Goal: Information Seeking & Learning: Learn about a topic

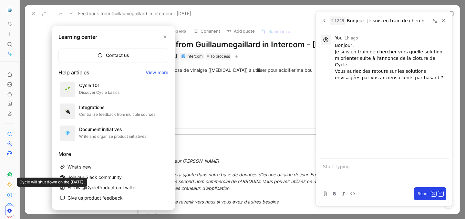
scroll to position [477, 0]
click at [28, 55] on div at bounding box center [232, 109] width 465 height 219
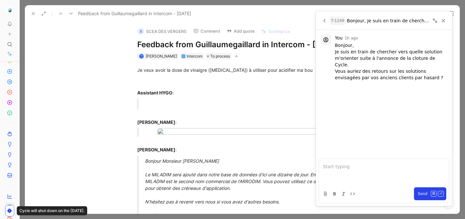
scroll to position [0, 0]
click at [12, 77] on link at bounding box center [9, 74] width 9 height 9
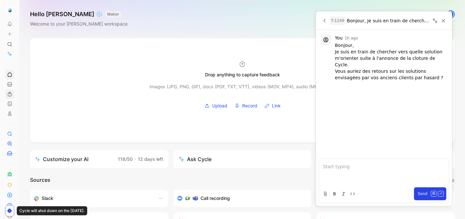
click at [10, 91] on link at bounding box center [9, 94] width 9 height 9
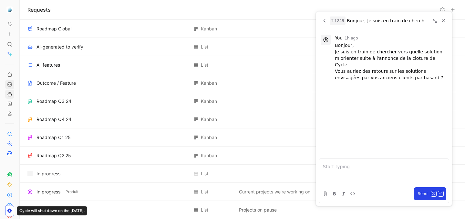
click at [11, 84] on use at bounding box center [10, 84] width 4 height 4
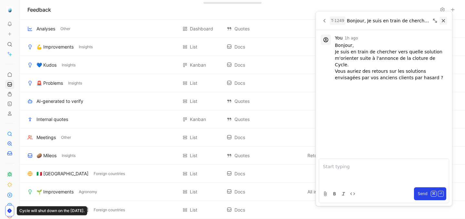
click at [444, 18] on icon "Close" at bounding box center [444, 21] width 6 height 6
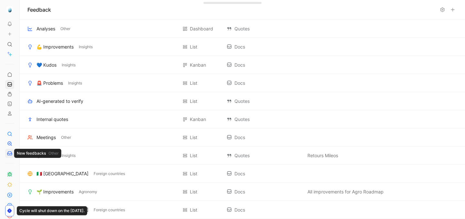
click at [9, 154] on icon at bounding box center [9, 153] width 5 height 5
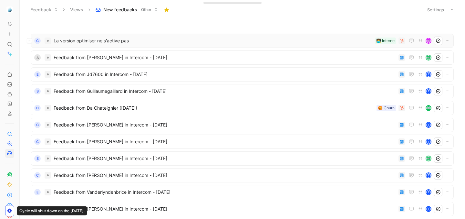
click at [147, 43] on span "La version optimiser ne s'active pas" at bounding box center [213, 41] width 319 height 8
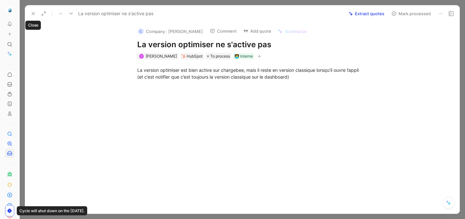
click at [33, 15] on icon at bounding box center [33, 13] width 5 height 5
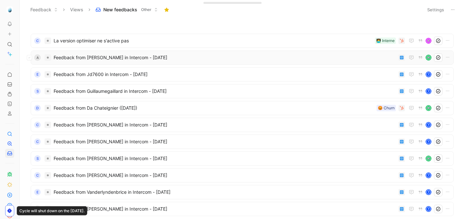
click at [104, 60] on span "Feedback from [PERSON_NAME] in Intercom - [DATE]" at bounding box center [225, 58] width 343 height 8
